Goal: Transaction & Acquisition: Purchase product/service

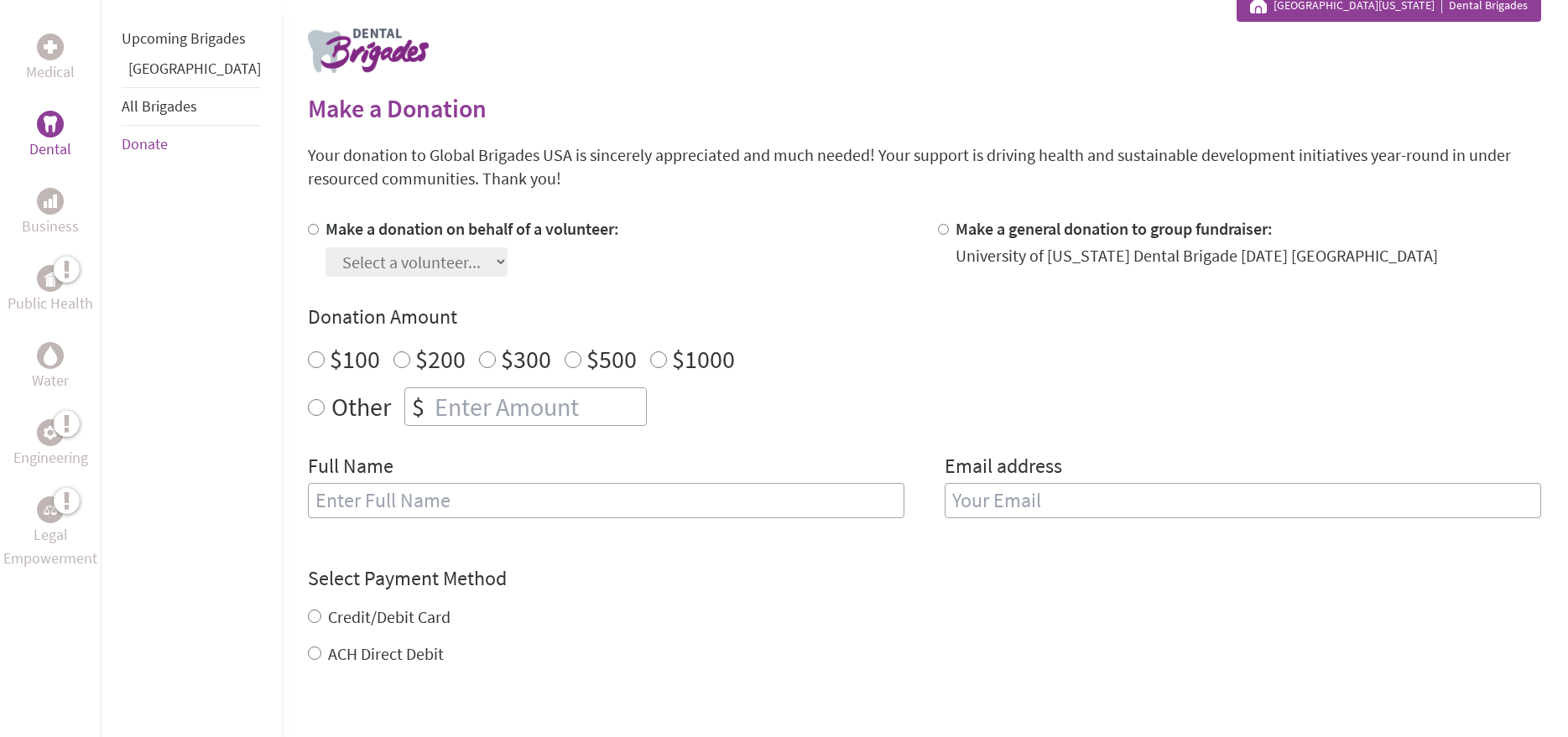
scroll to position [335, 0]
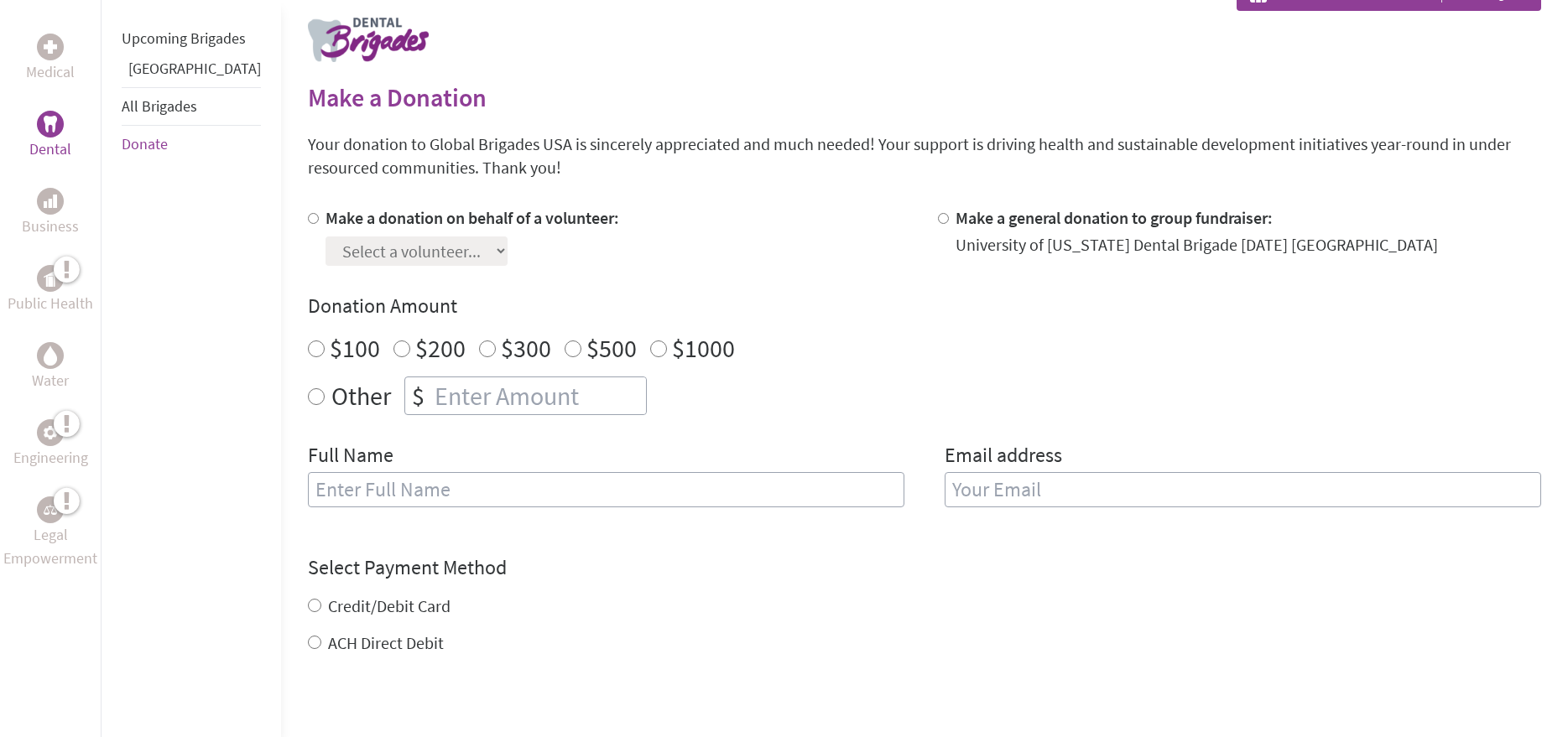
click at [308, 398] on input "Other" at bounding box center [316, 396] width 17 height 17
radio input "true"
click at [431, 408] on input "number" at bounding box center [538, 396] width 214 height 37
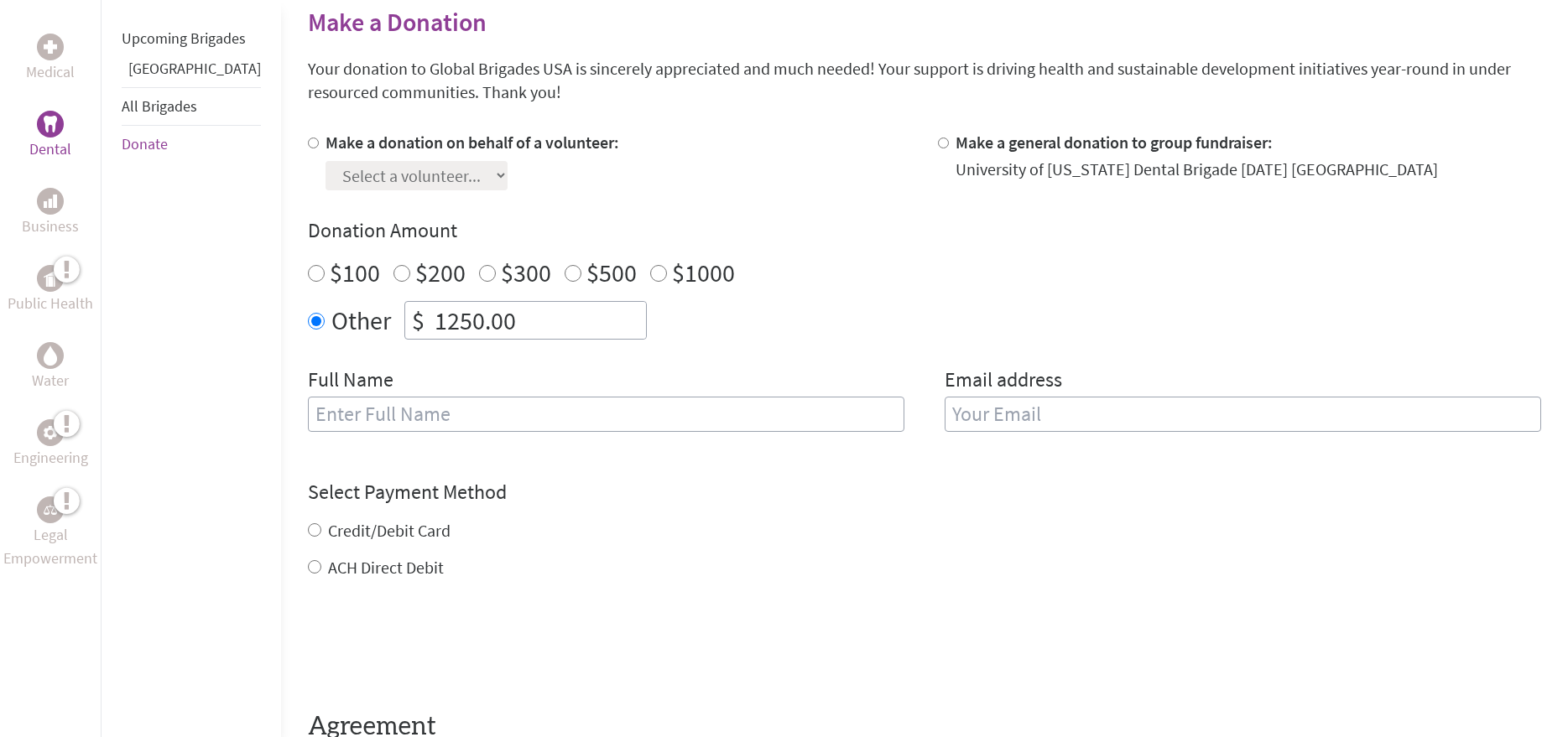
scroll to position [503, 0]
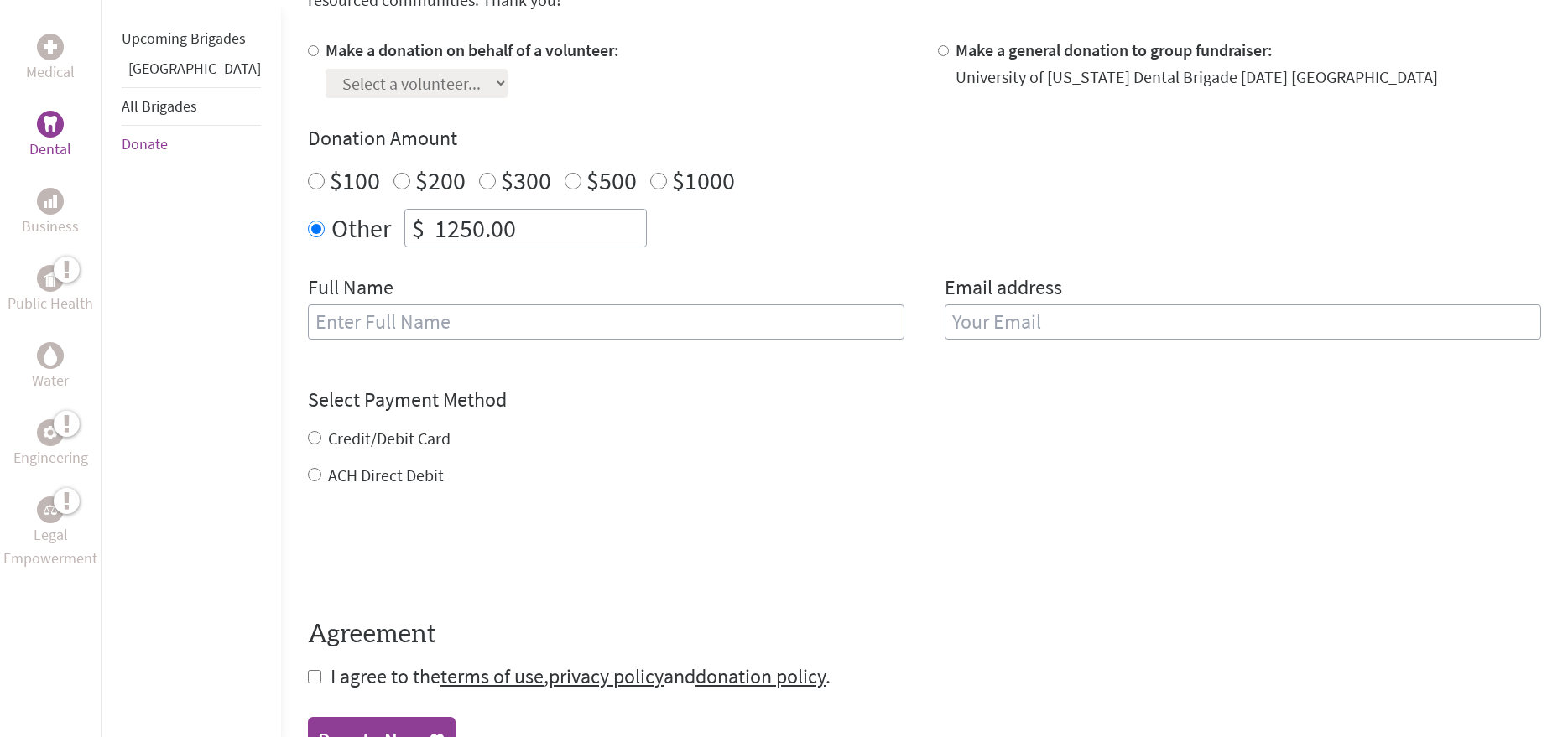
type input "1250.00"
click at [433, 325] on input "text" at bounding box center [606, 322] width 596 height 36
type input "[PERSON_NAME]"
click at [1075, 337] on input "email" at bounding box center [1243, 322] width 596 height 36
type input "[EMAIL_ADDRESS][DOMAIN_NAME]"
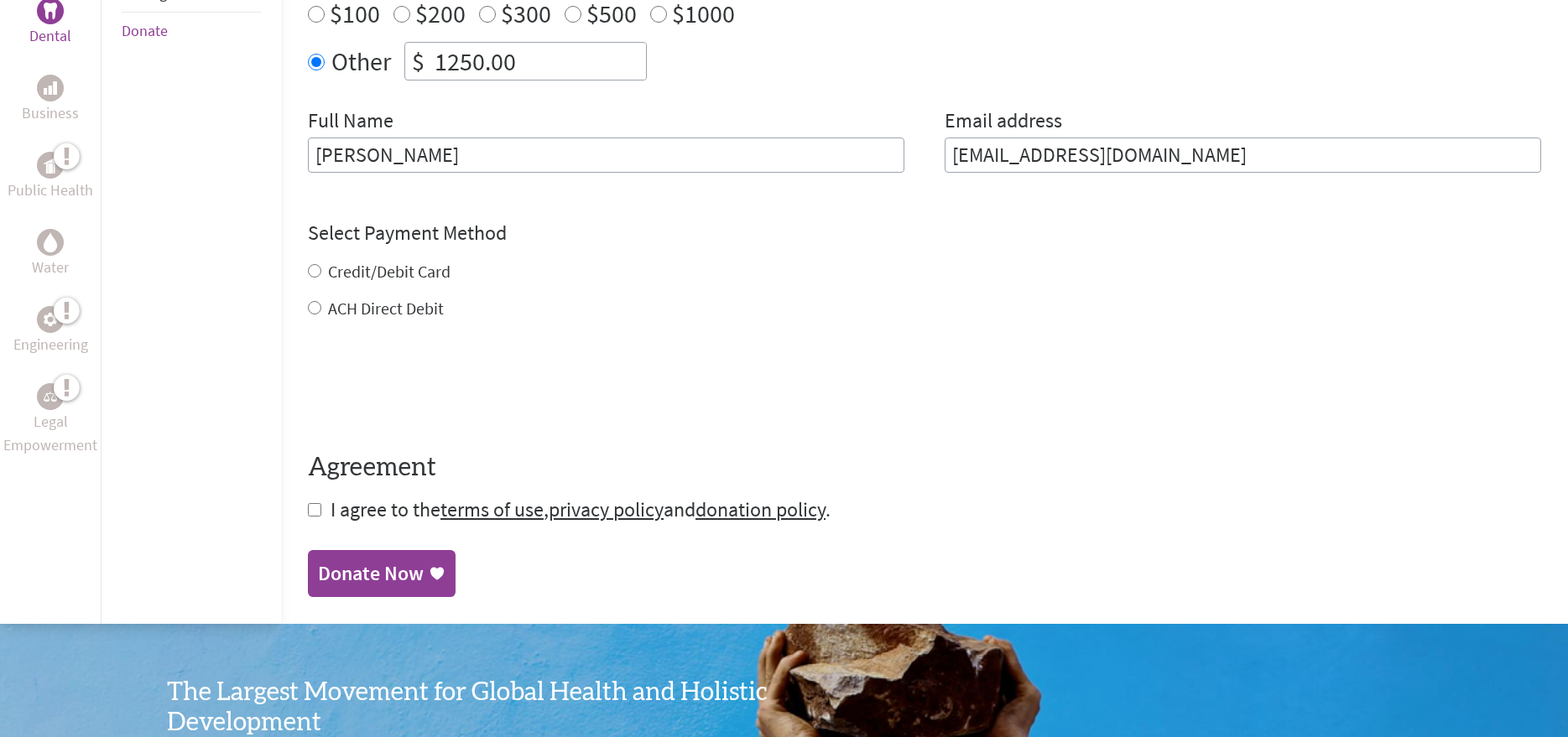
scroll to position [671, 0]
click at [308, 305] on form "Make a donation on behalf of a volunteer: Select a volunteer... [PERSON_NAME] […" at bounding box center [924, 197] width 1233 height 651
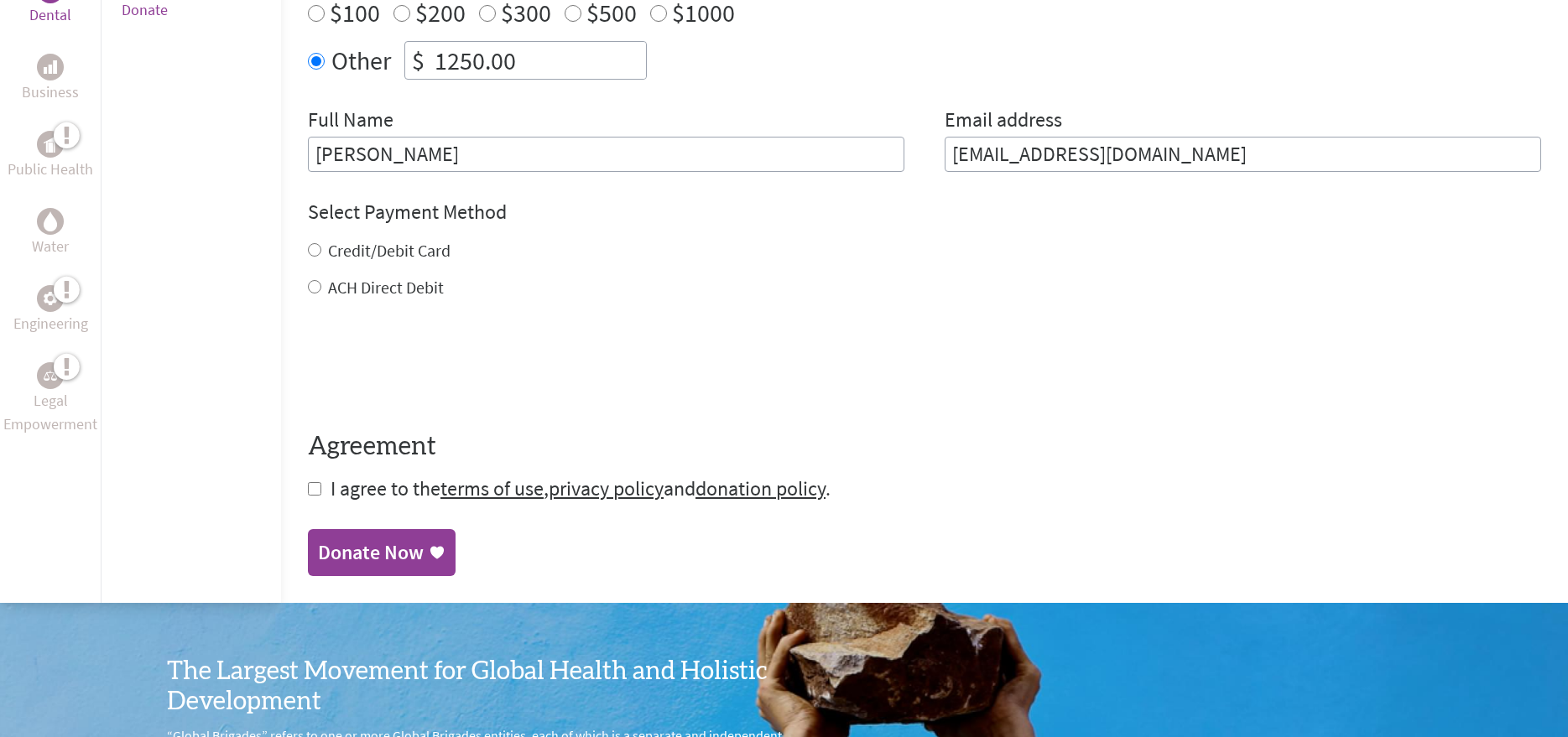
click at [308, 292] on input "ACH Direct Debit" at bounding box center [314, 287] width 14 height 14
radio input "true"
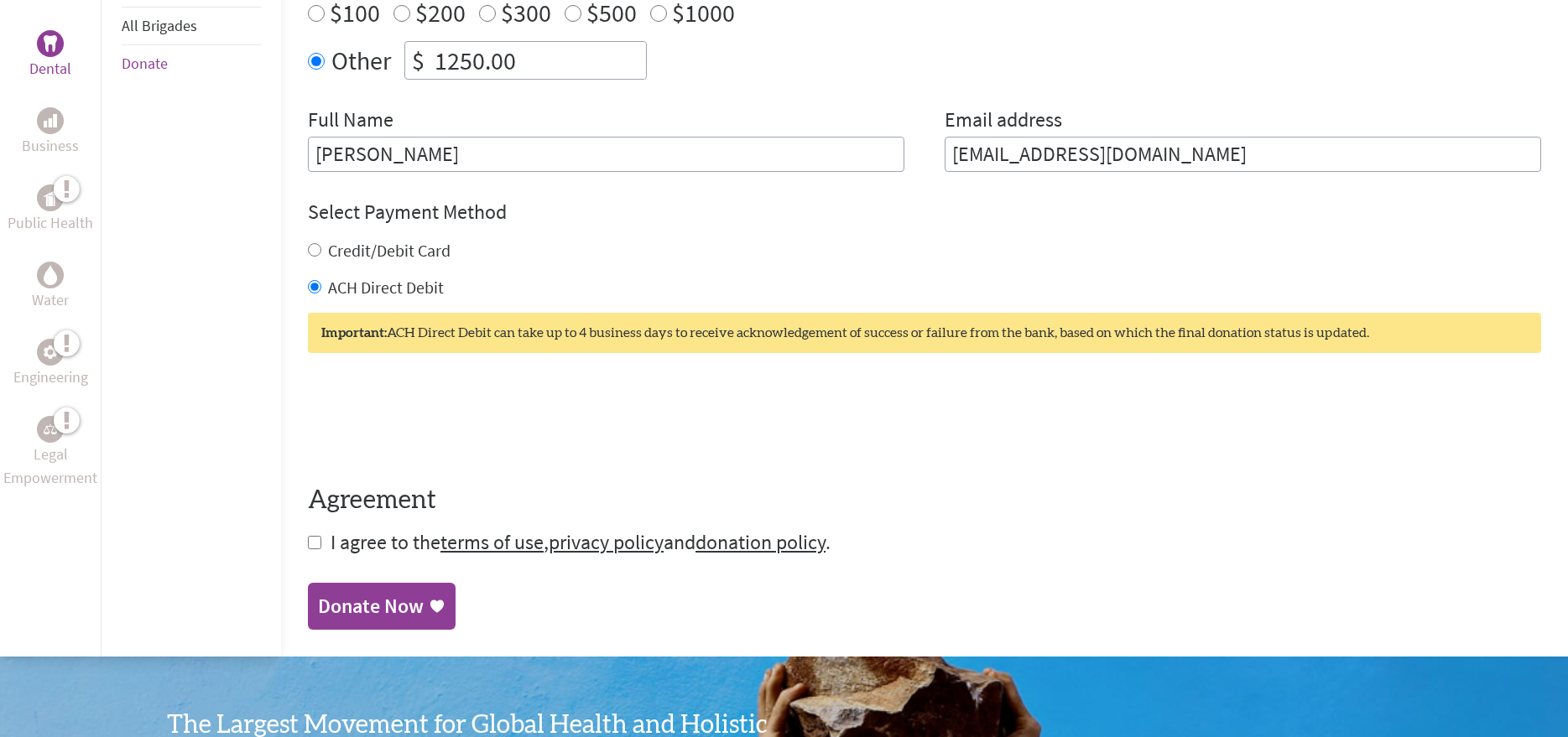
click at [308, 546] on input "checkbox" at bounding box center [314, 543] width 14 height 14
checkbox input "true"
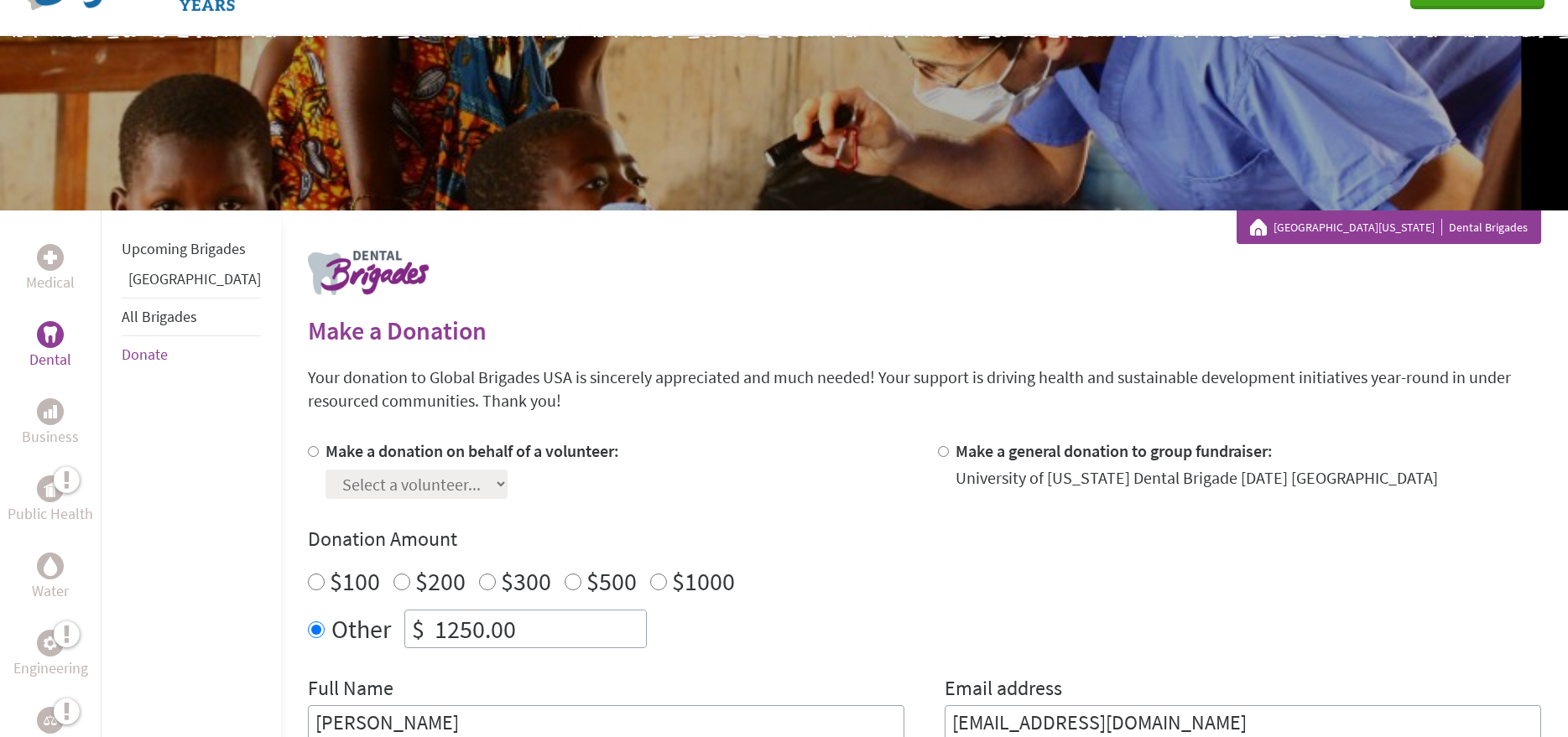
scroll to position [84, 0]
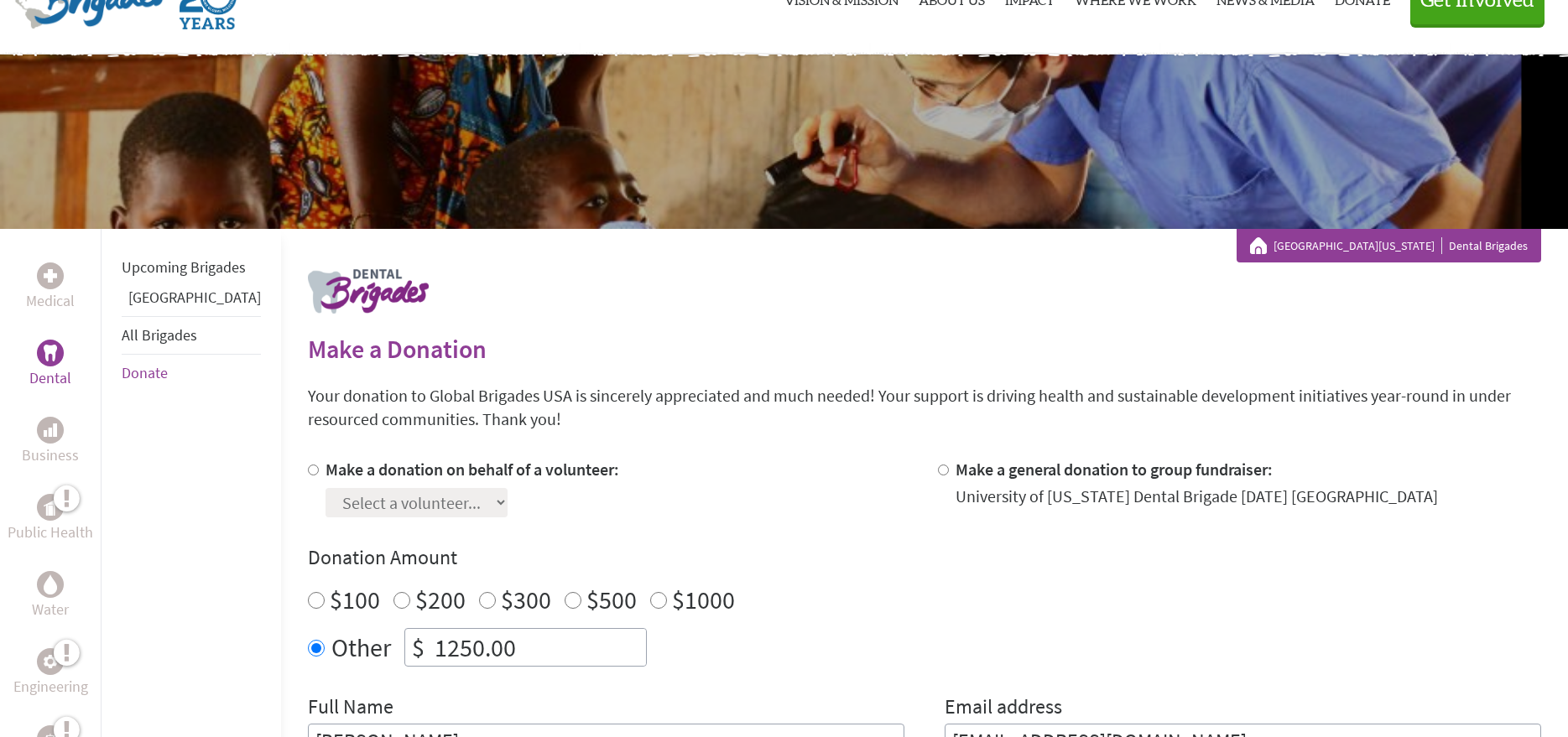
click at [308, 471] on input "Make a donation on behalf of a volunteer:" at bounding box center [313, 470] width 11 height 11
radio input "true"
click at [455, 500] on select "Select a volunteer... [PERSON_NAME] [PERSON_NAME] [PERSON_NAME] [PERSON_NAME] […" at bounding box center [416, 502] width 182 height 30
select select "394CDAFE-7D2B-11F0-9E6E-42010A400005"
click at [325, 488] on select "Select a volunteer... [PERSON_NAME] [PERSON_NAME] [PERSON_NAME] [PERSON_NAME] […" at bounding box center [416, 502] width 182 height 30
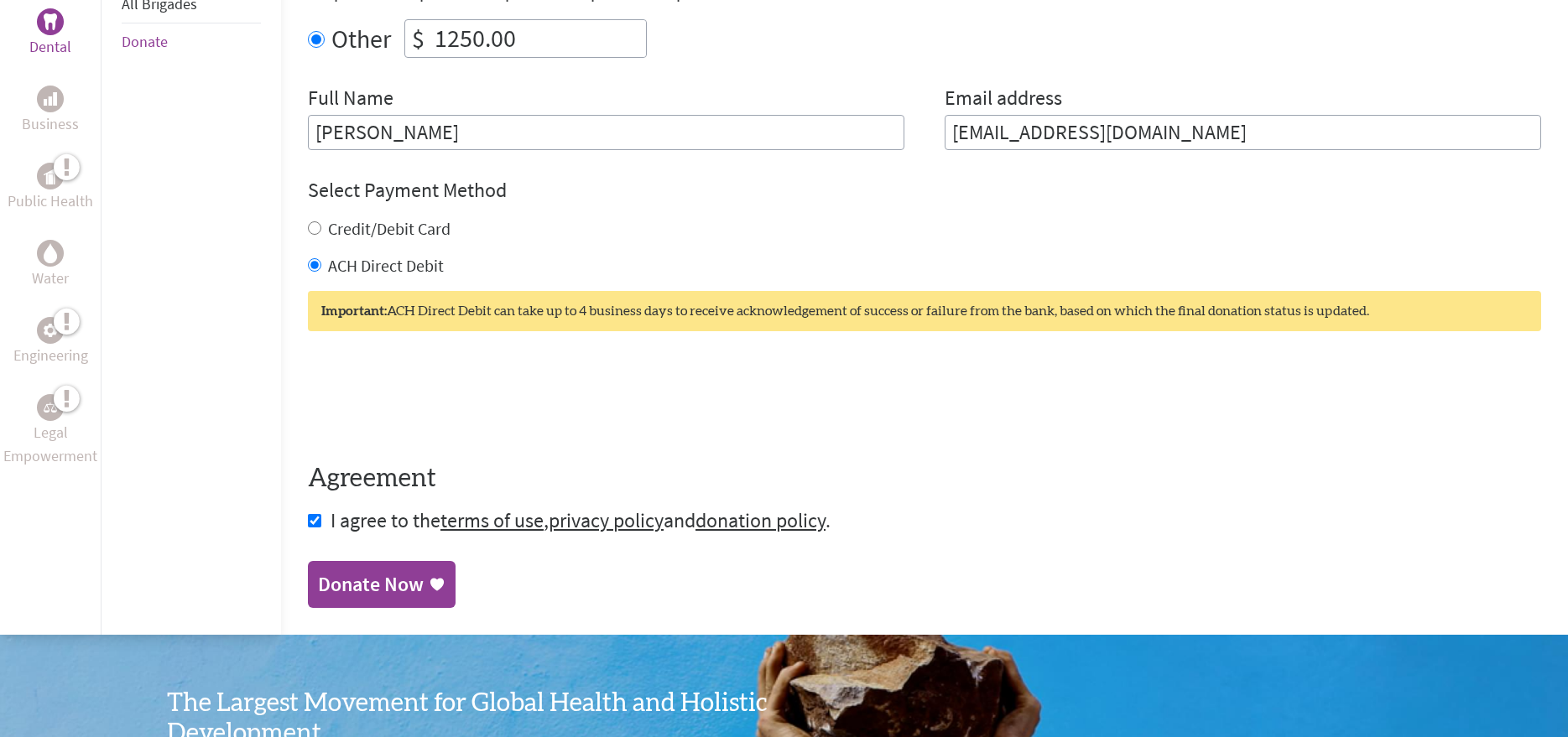
scroll to position [923, 0]
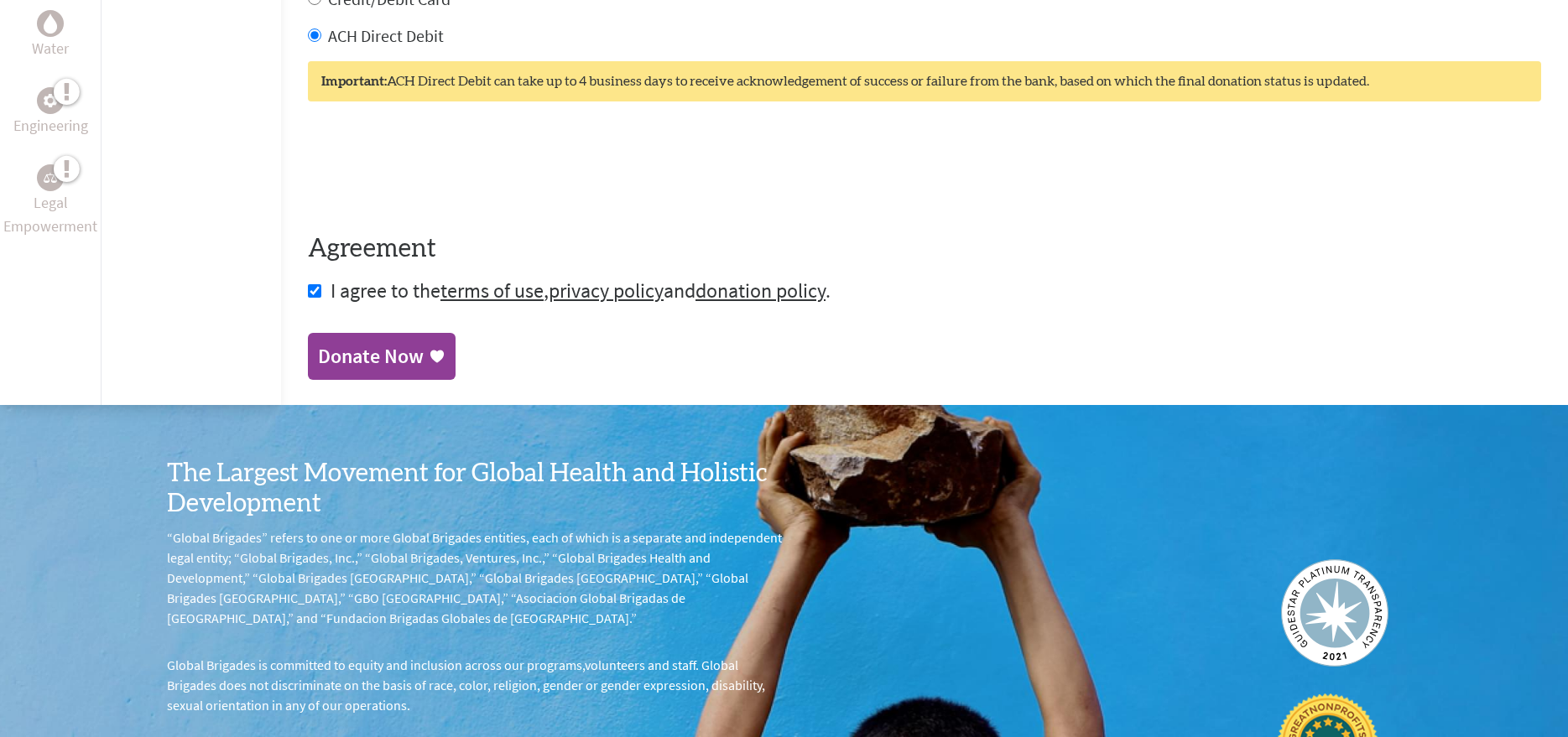
click at [318, 357] on div "Donate Now" at bounding box center [370, 357] width 106 height 27
